Goal: Navigation & Orientation: Find specific page/section

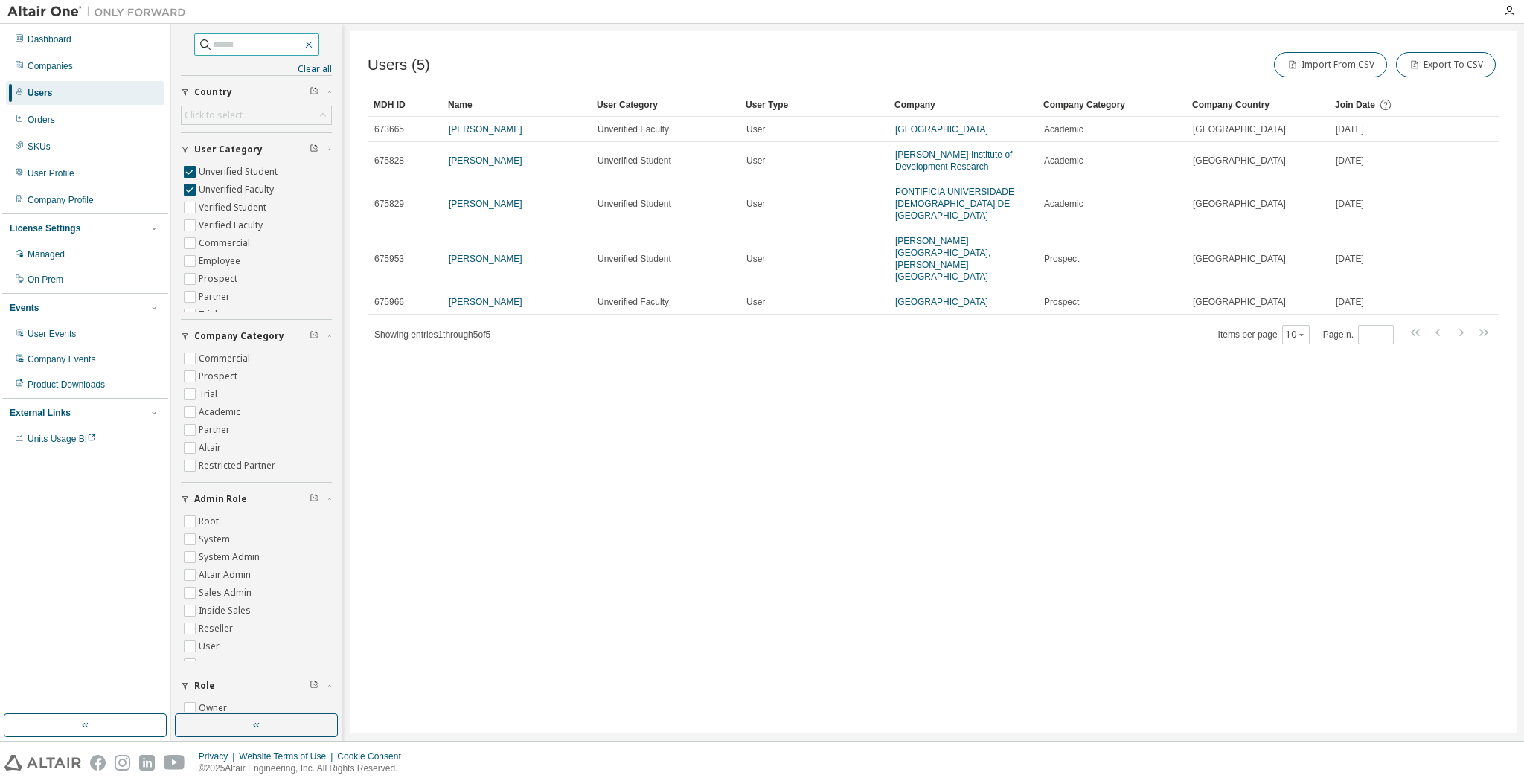
click at [312, 45] on icon "button" at bounding box center [308, 45] width 7 height 7
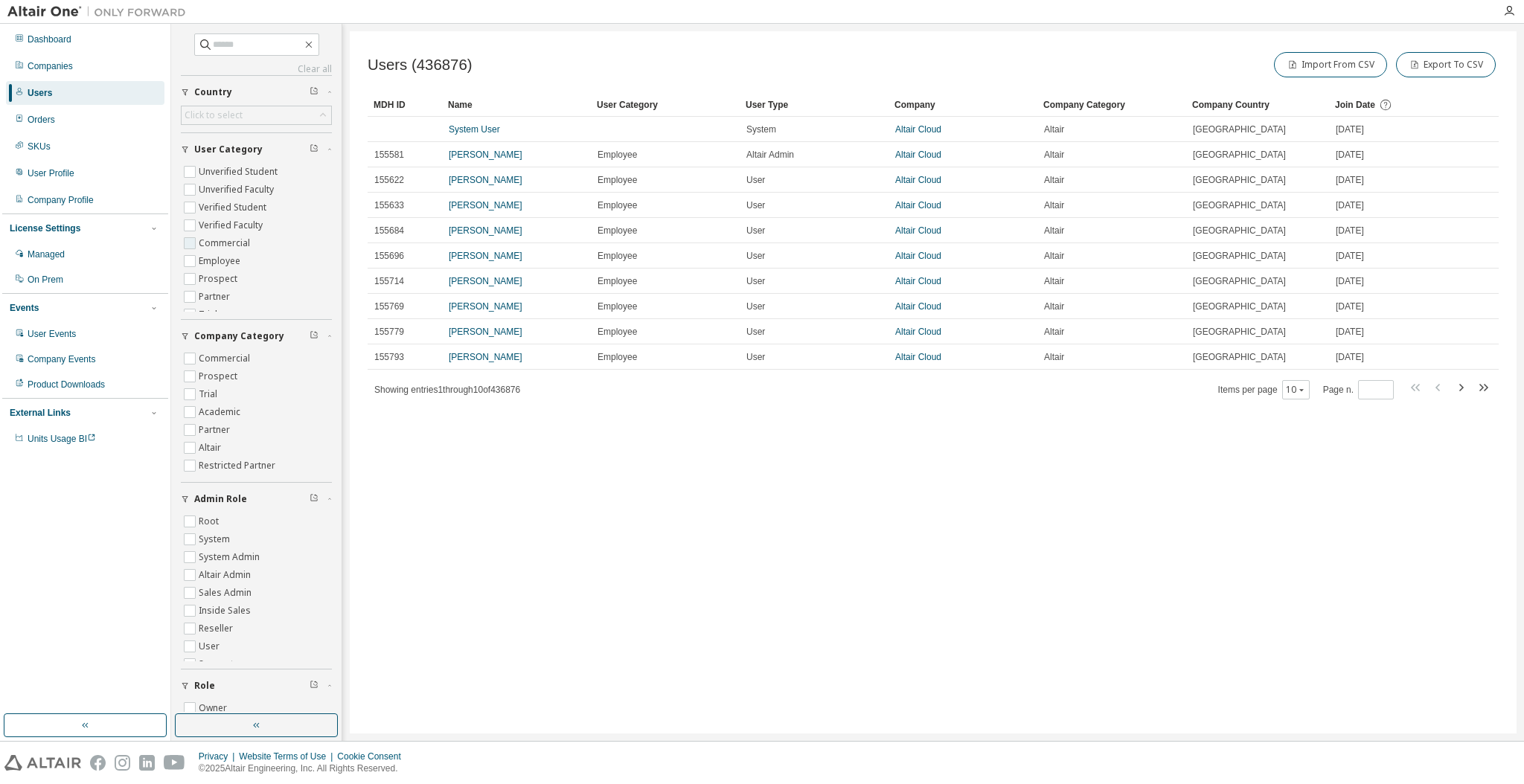
scroll to position [29, 0]
click at [725, 513] on div "Users (436876) Import From CSV Export To CSV Clear Load Save Save As Field Oper…" at bounding box center [933, 382] width 1167 height 703
click at [844, 467] on div "Users (436876) Import From CSV Export To CSV Clear Load Save Save As Field Oper…" at bounding box center [933, 382] width 1167 height 703
click at [881, 557] on div "Users (436876) Import From CSV Export To CSV Clear Load Save Save As Field Oper…" at bounding box center [933, 382] width 1167 height 703
click at [53, 444] on span "Units Usage BI" at bounding box center [62, 439] width 69 height 10
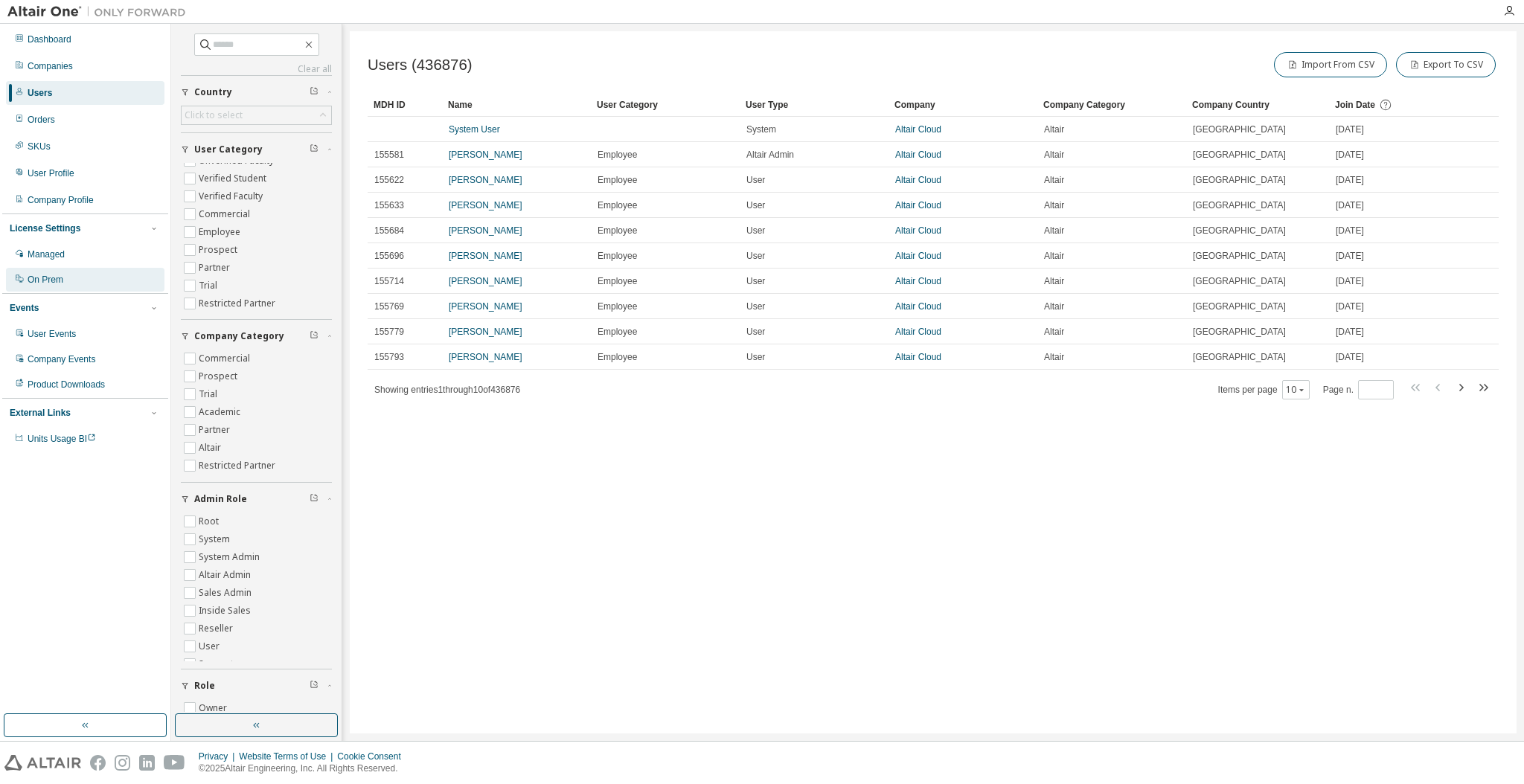
click at [56, 282] on div "On Prem" at bounding box center [46, 280] width 36 height 12
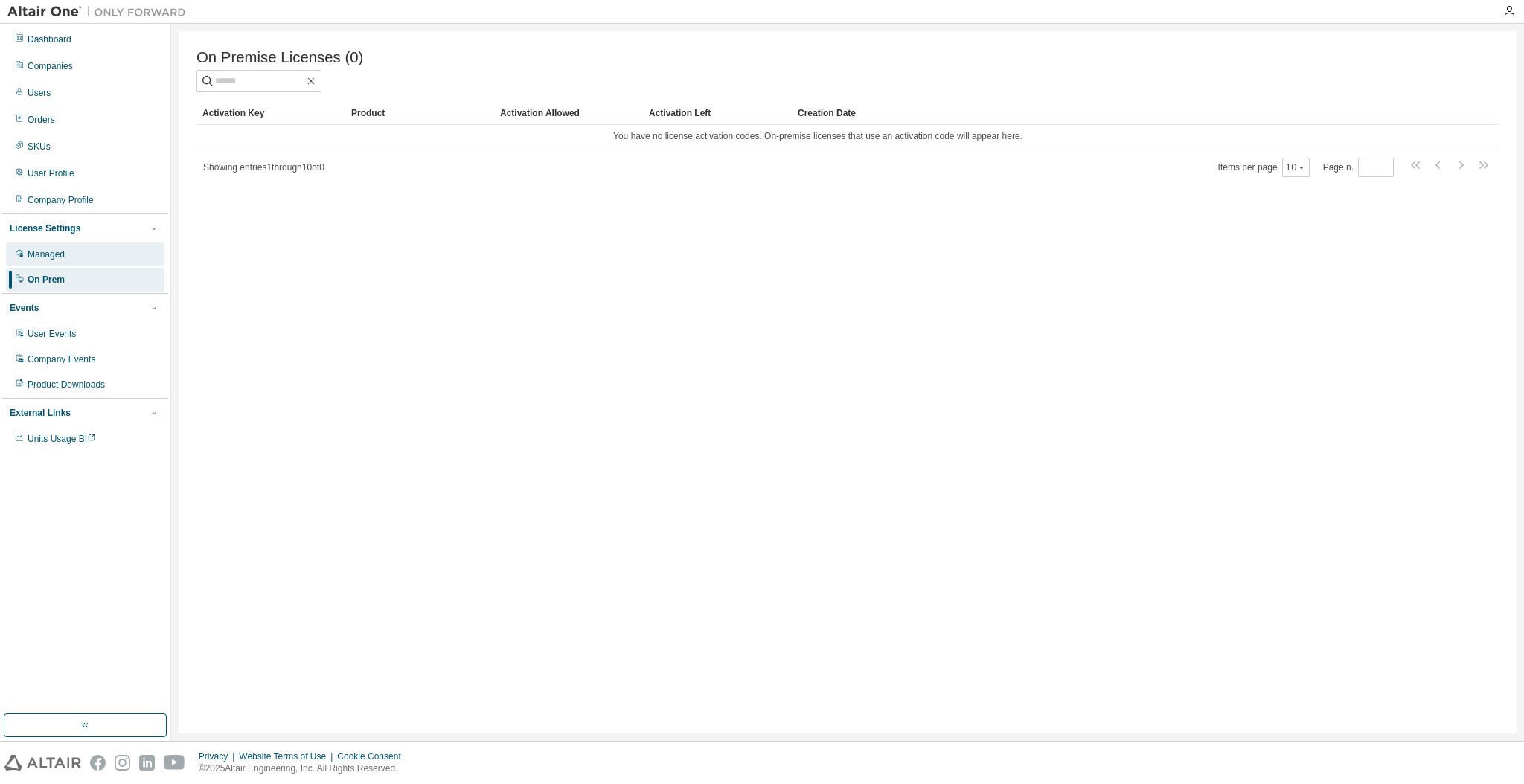
click at [116, 247] on div "Managed" at bounding box center [85, 255] width 158 height 24
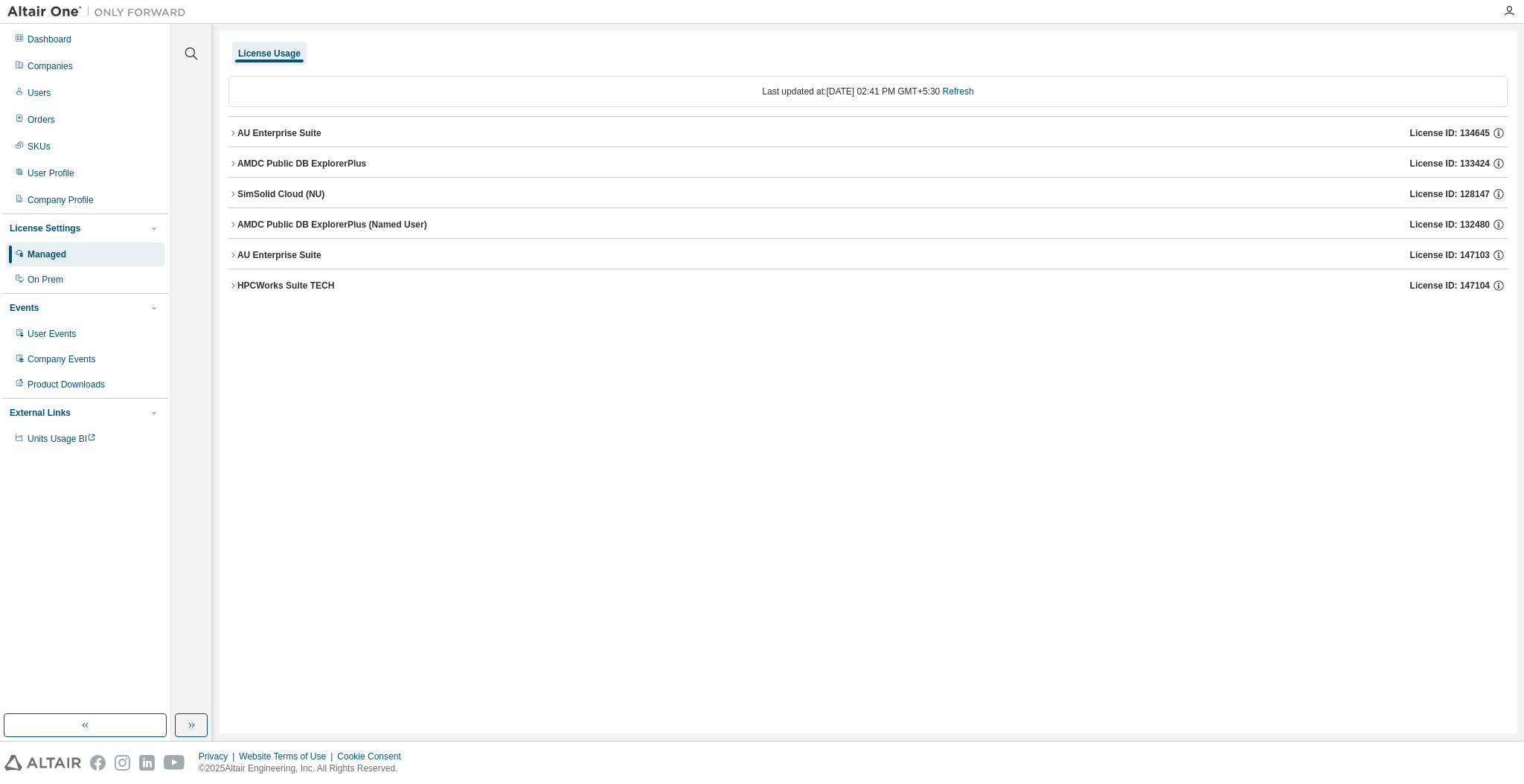
click at [231, 130] on icon "button" at bounding box center [233, 133] width 9 height 9
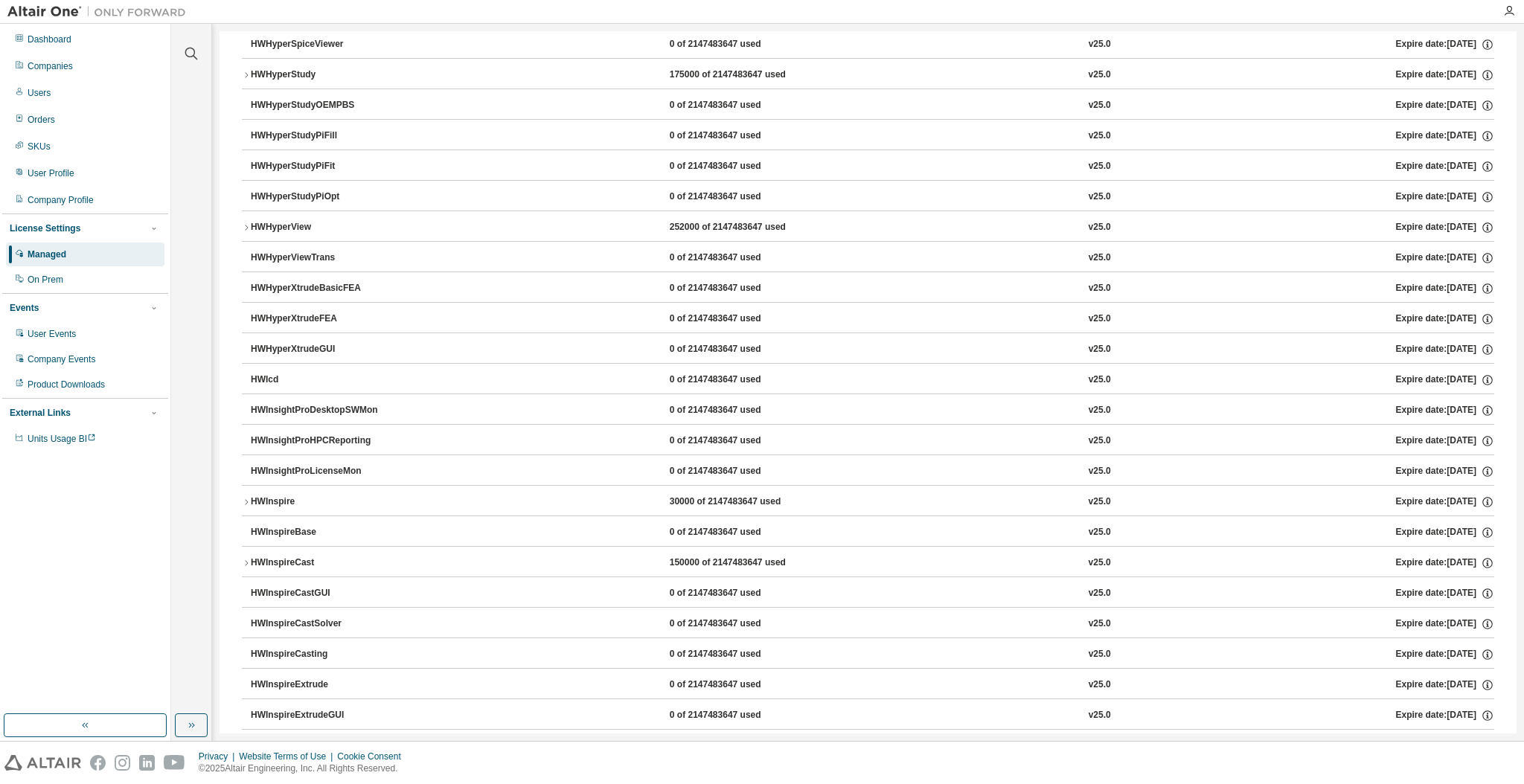
scroll to position [3780, 0]
click at [252, 508] on div "HWInspire" at bounding box center [317, 502] width 134 height 13
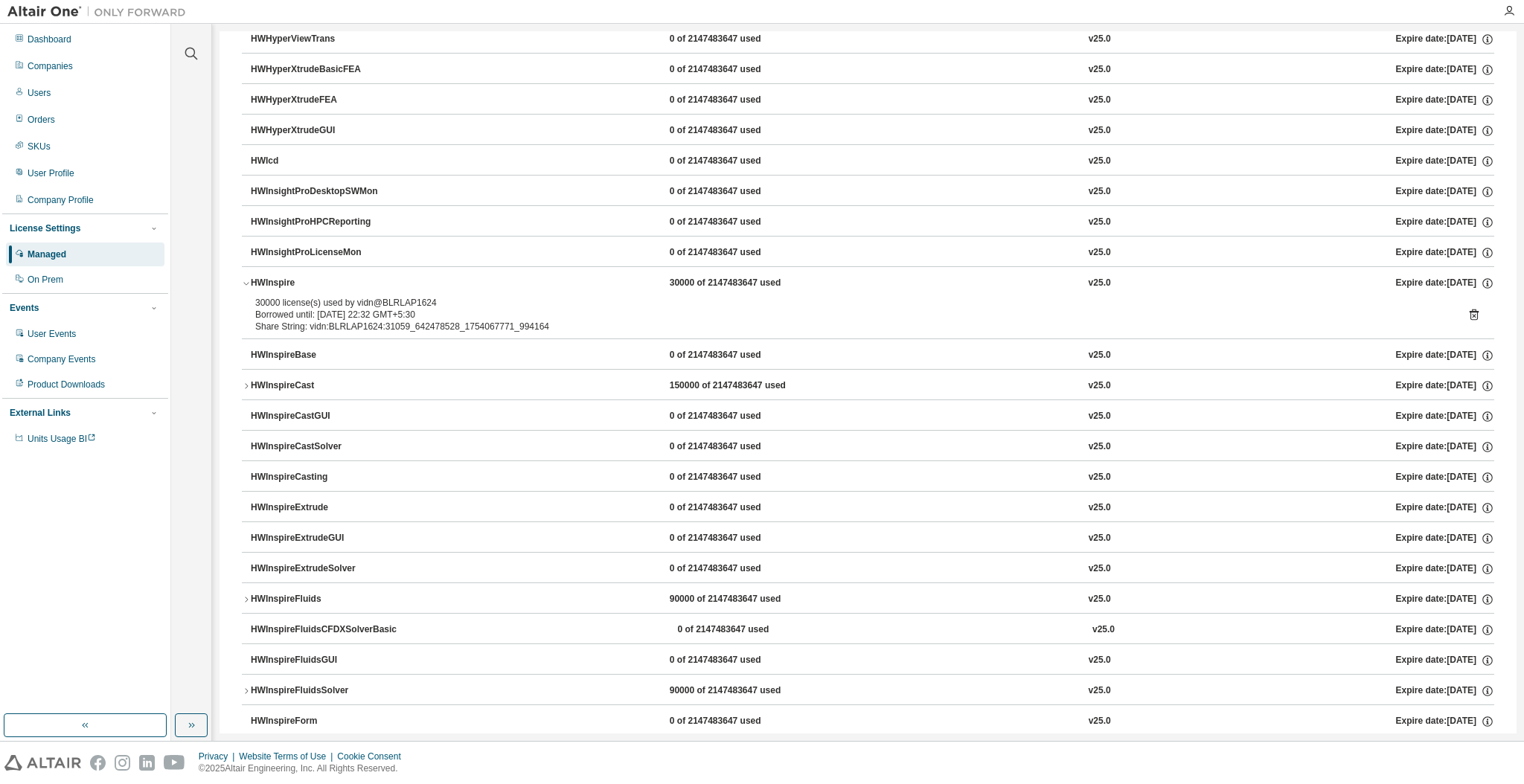
scroll to position [3998, 0]
click at [75, 437] on span "Units Usage BI" at bounding box center [62, 439] width 69 height 10
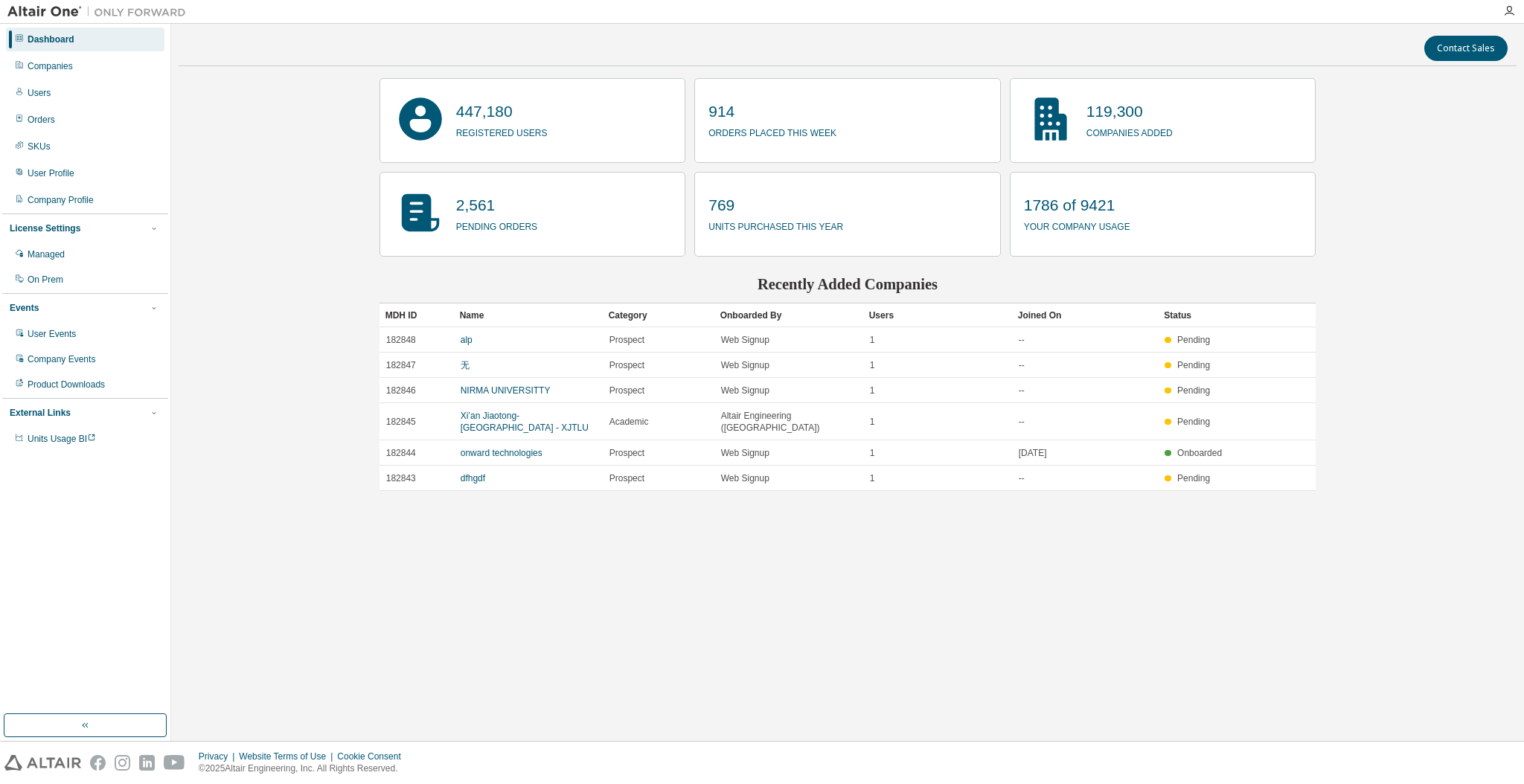
click at [638, 580] on div "Contact Sales 447,180 registered users 914 orders placed this week 119,300 comp…" at bounding box center [847, 382] width 1338 height 703
